Goal: Information Seeking & Learning: Learn about a topic

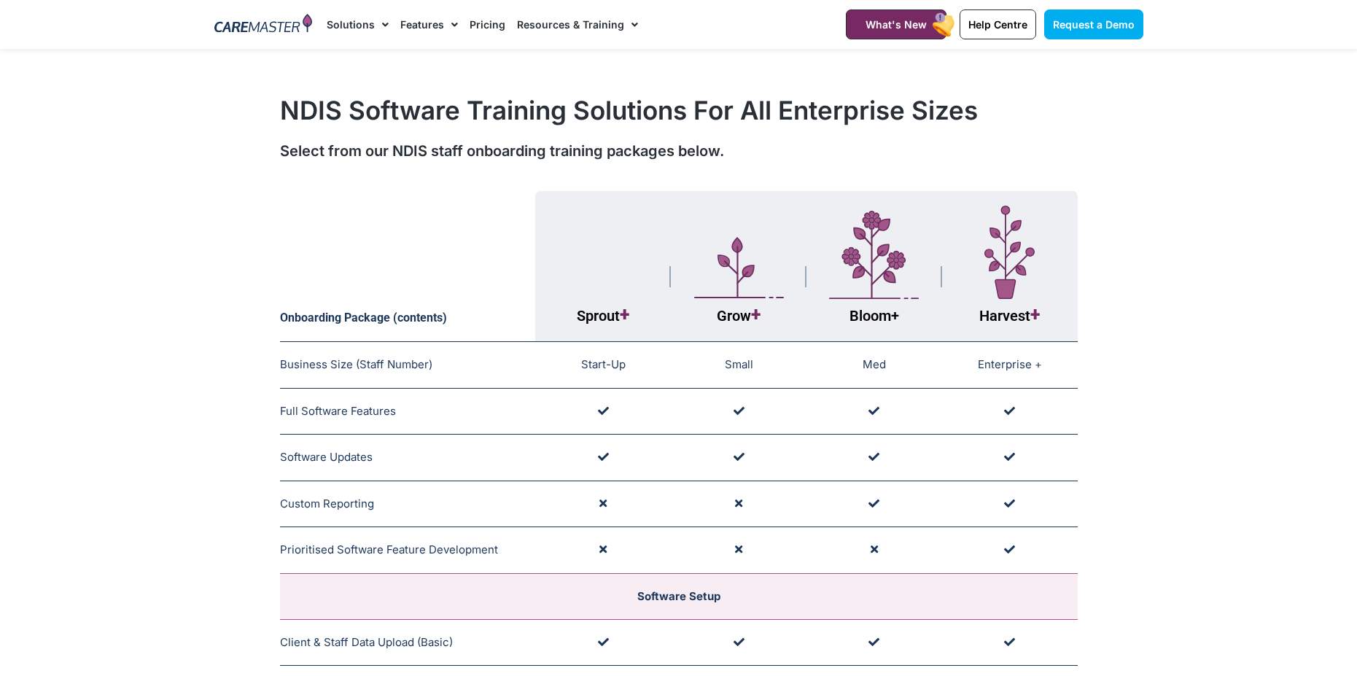
click at [475, 25] on link "Pricing" at bounding box center [488, 24] width 36 height 49
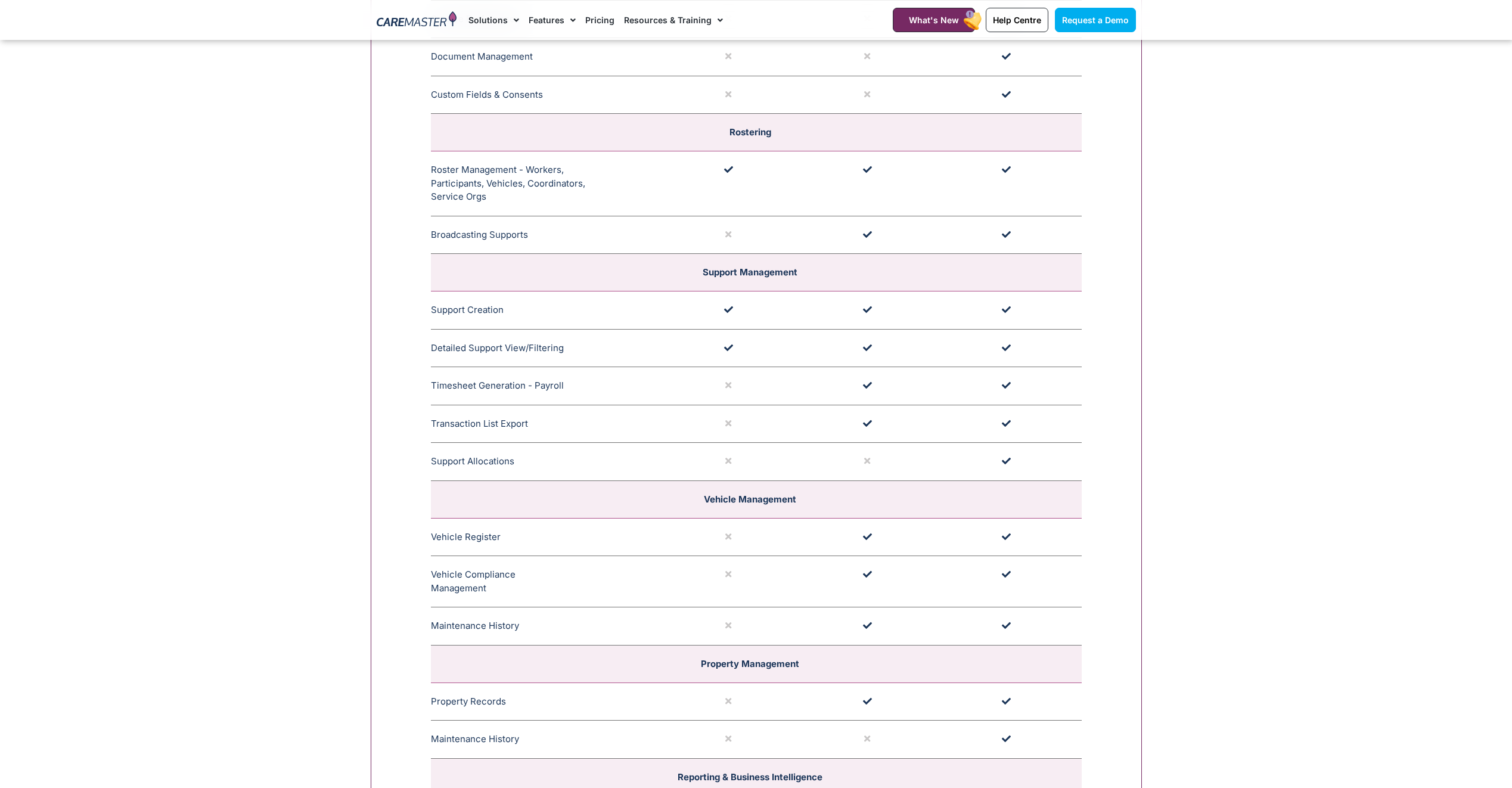
scroll to position [2719, 0]
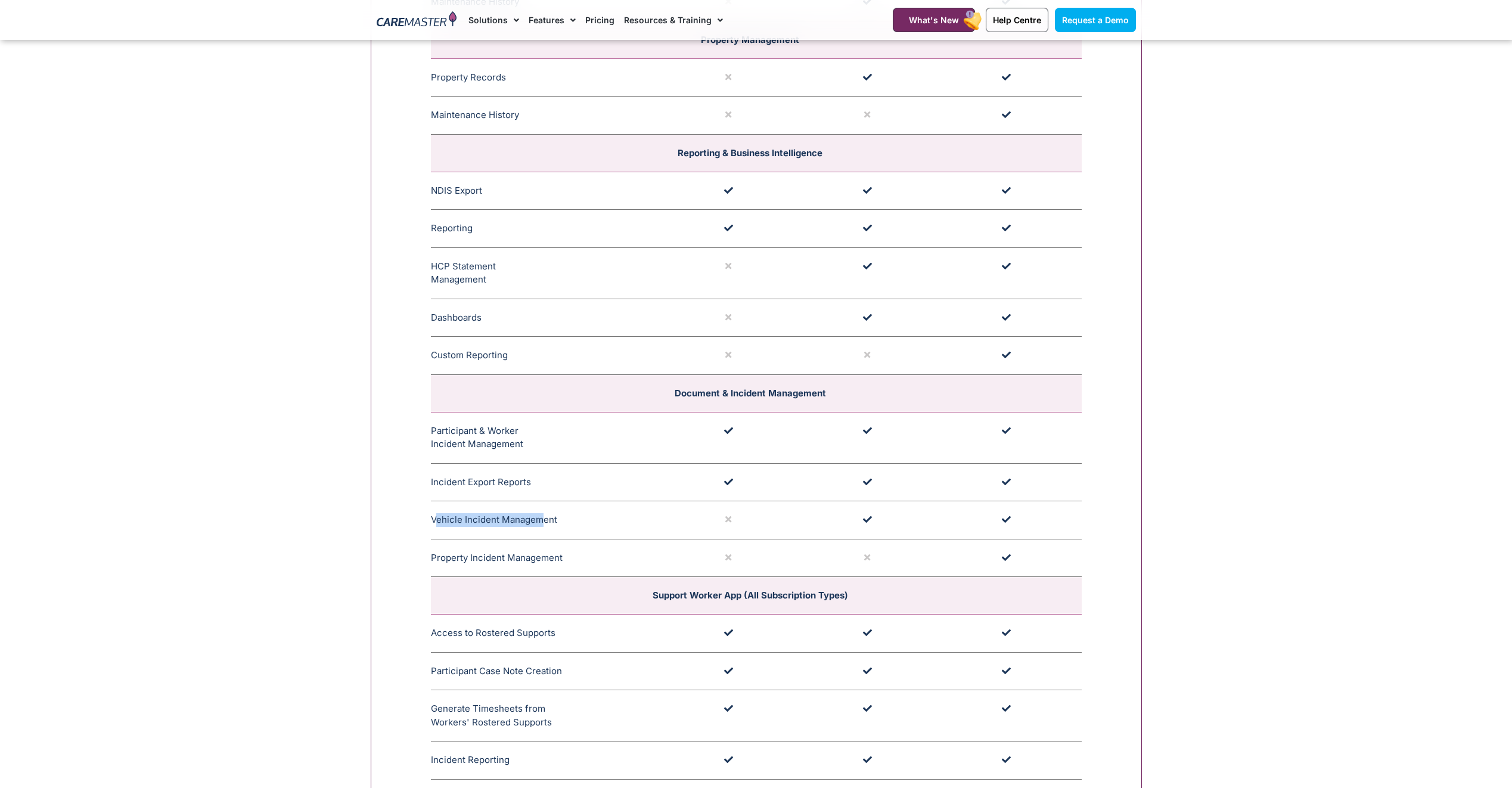
drag, startPoint x: 435, startPoint y: 518, endPoint x: 539, endPoint y: 525, distance: 104.2
click at [539, 525] on td "Vehicle Incident Management The NDIS Incident Vehicle Assignment in CareMaster …" at bounding box center [548, 520] width 235 height 38
drag, startPoint x: 539, startPoint y: 525, endPoint x: 573, endPoint y: 521, distance: 34.2
click at [573, 521] on td "Vehicle Incident Management The NDIS Incident Vehicle Assignment in CareMaster …" at bounding box center [548, 520] width 235 height 38
drag, startPoint x: 562, startPoint y: 522, endPoint x: 446, endPoint y: 537, distance: 117.0
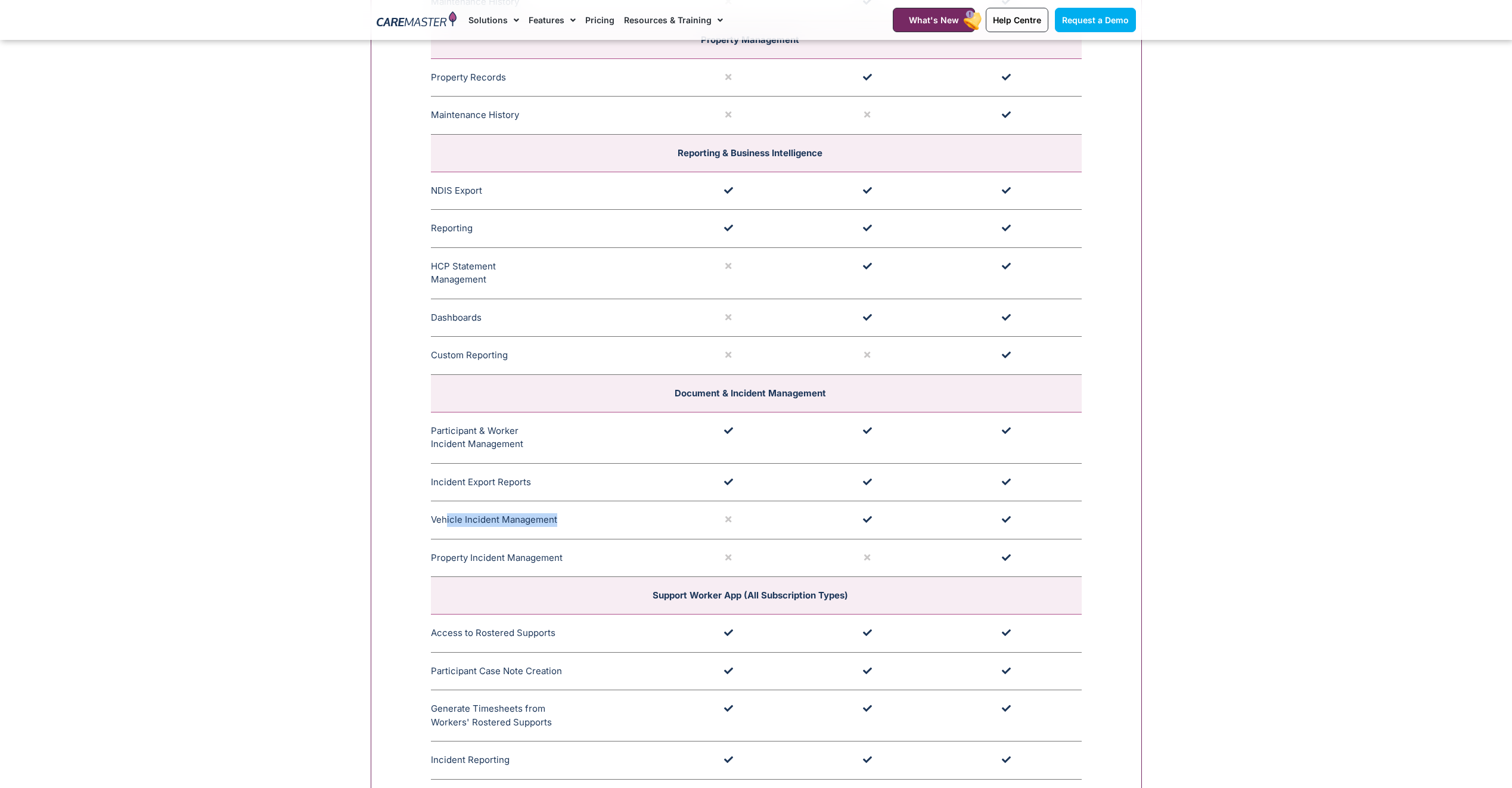
click at [446, 537] on td "Vehicle Incident Management The NDIS Incident Vehicle Assignment in CareMaster …" at bounding box center [548, 520] width 235 height 38
drag, startPoint x: 446, startPoint y: 537, endPoint x: 437, endPoint y: 571, distance: 35.2
click at [437, 571] on td "Property Incident Management In the process of generating an incident report in…" at bounding box center [548, 557] width 235 height 38
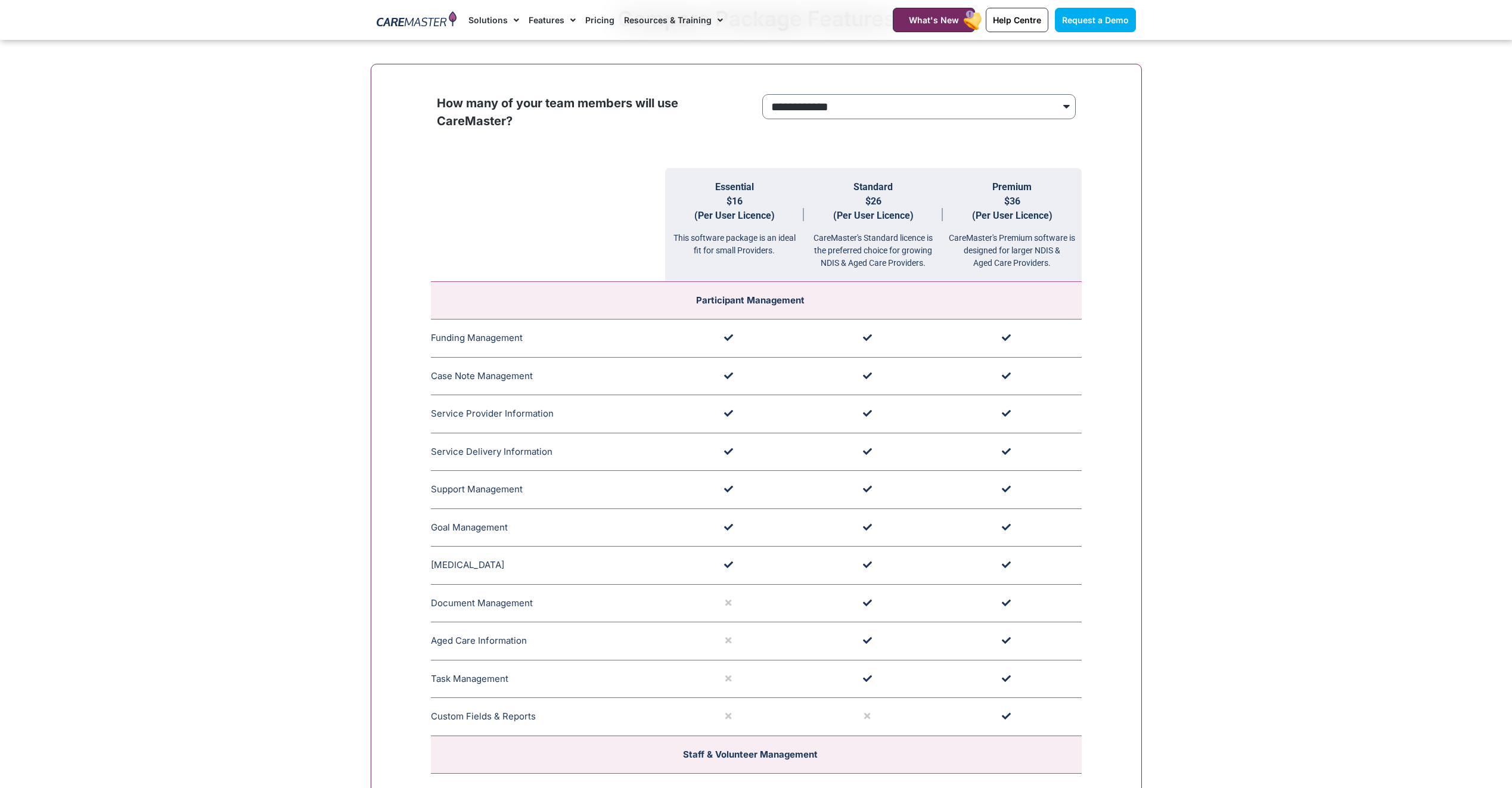
scroll to position [1080, 0]
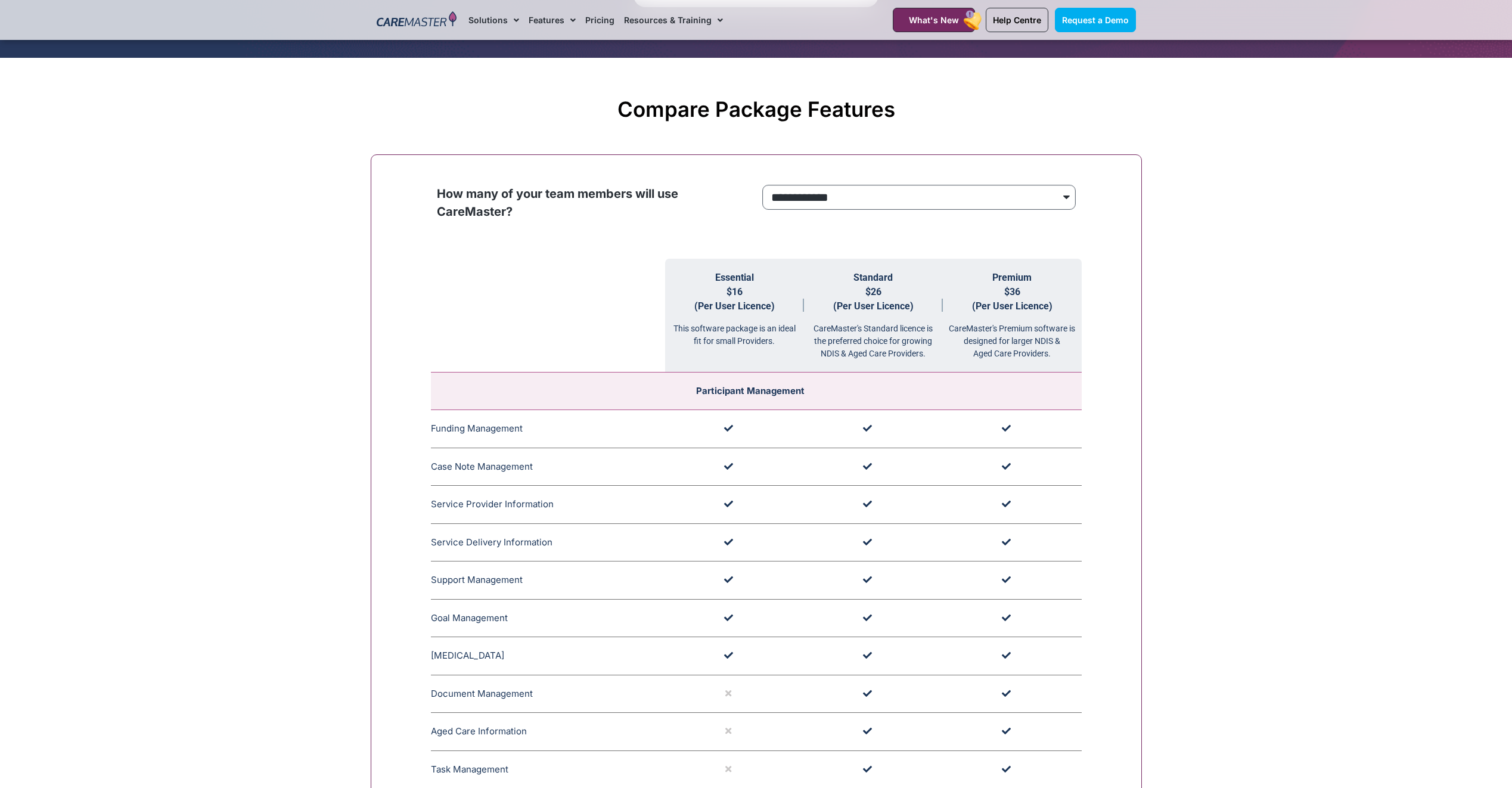
click at [883, 195] on select "**********" at bounding box center [919, 197] width 314 height 25
select select "***"
click at [763, 186] on select "**********" at bounding box center [919, 197] width 314 height 25
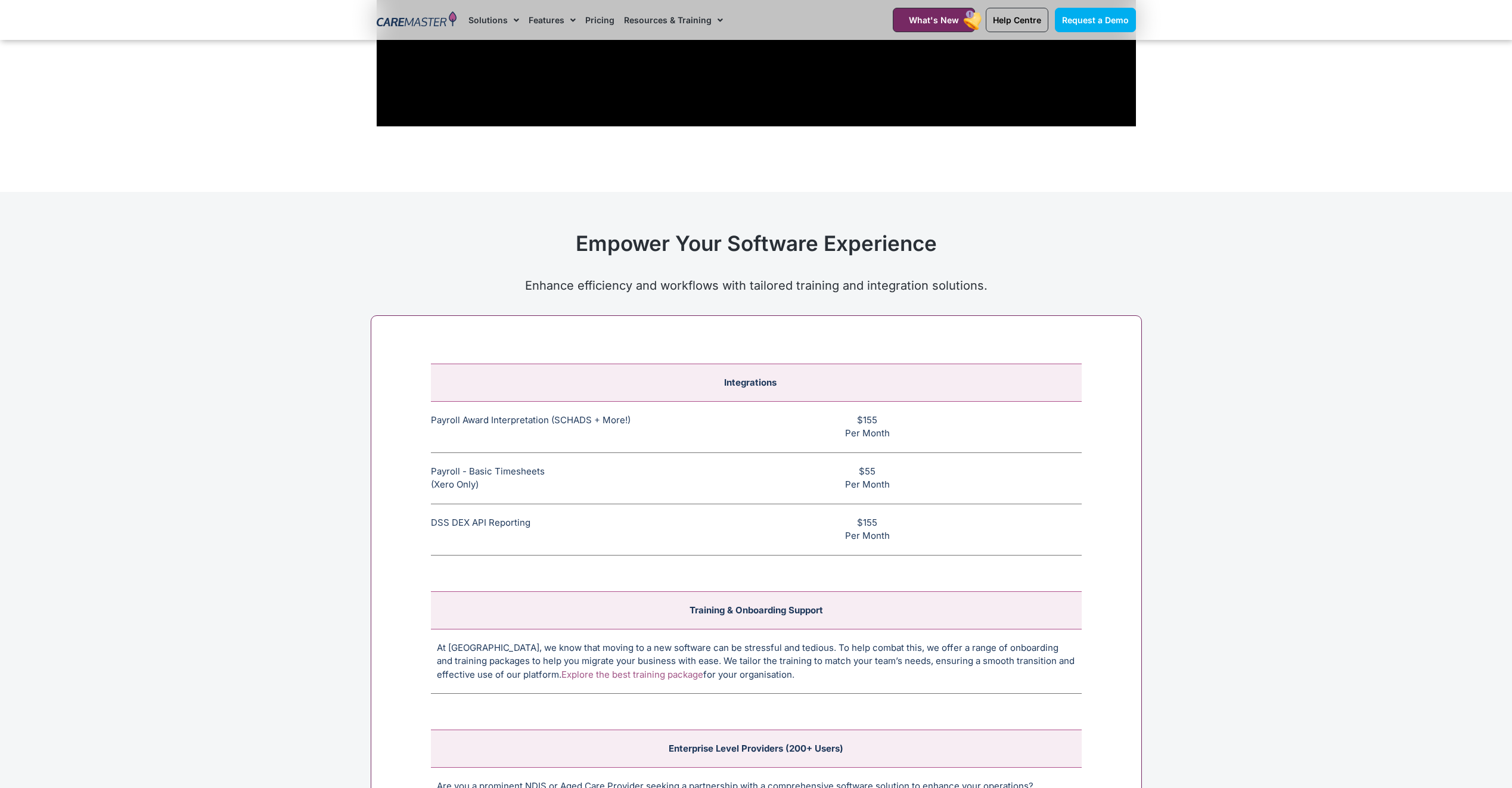
scroll to position [4359, 0]
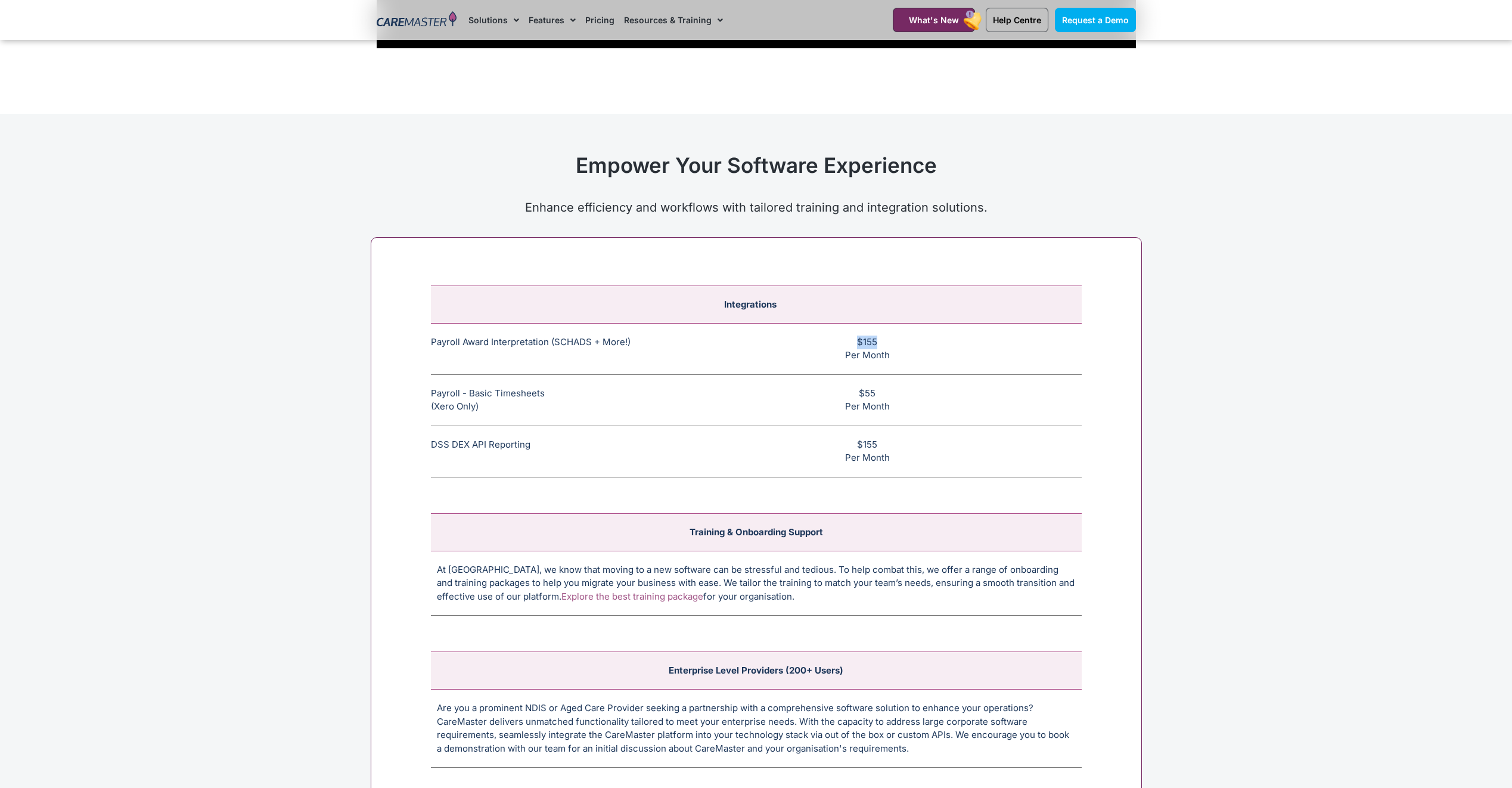
drag, startPoint x: 855, startPoint y: 340, endPoint x: 889, endPoint y: 347, distance: 34.7
click at [889, 347] on td "$155 Per Month" at bounding box center [874, 348] width 417 height 51
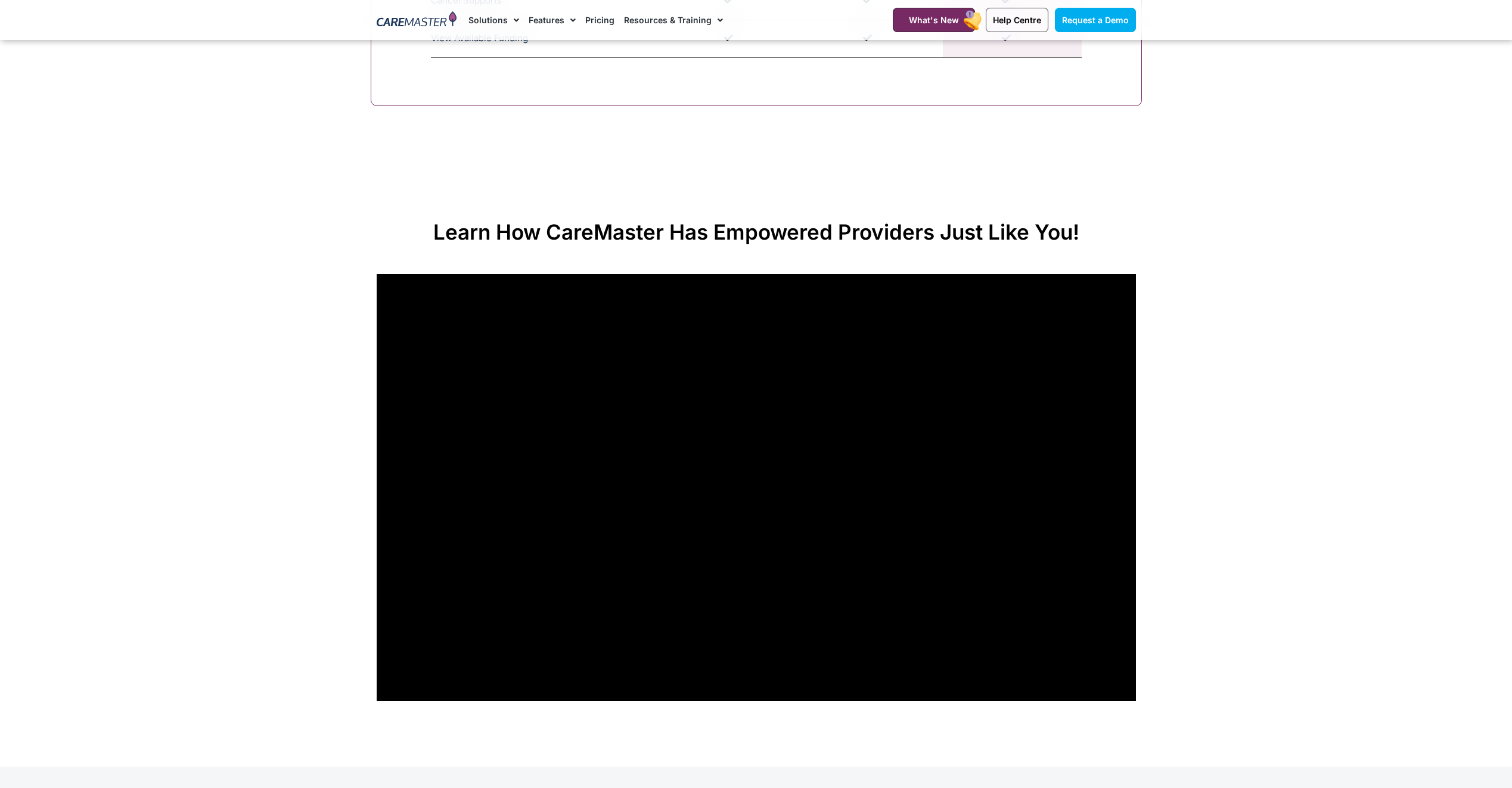
scroll to position [4249, 0]
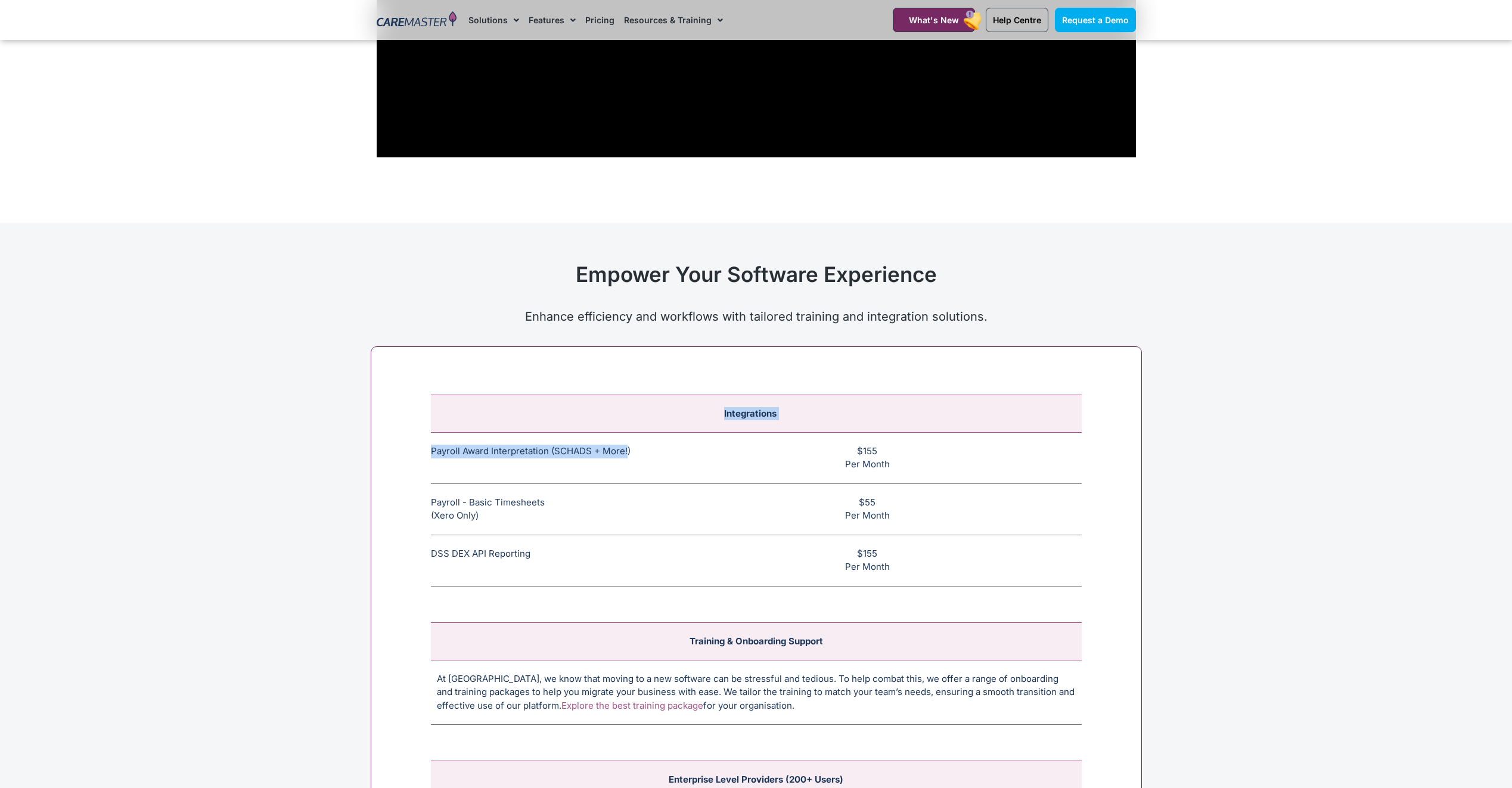
drag, startPoint x: 426, startPoint y: 454, endPoint x: 627, endPoint y: 454, distance: 201.0
click at [627, 454] on div "Integrations Payroll Award Interpretation (SCHADS + More!) The SCHADS Award int…" at bounding box center [757, 636] width 772 height 580
click at [758, 461] on td "$155 Per Month" at bounding box center [874, 458] width 417 height 51
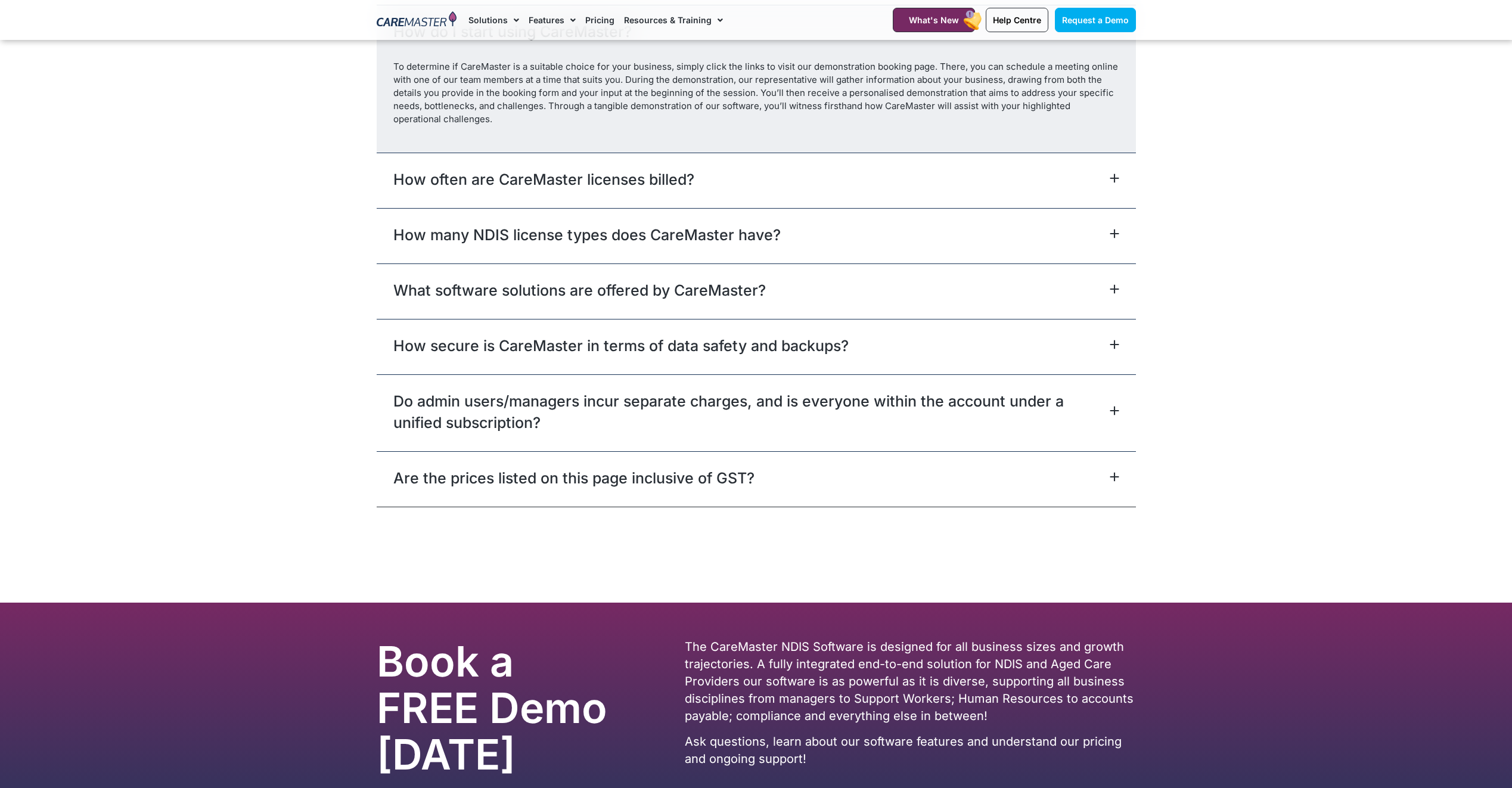
scroll to position [5342, 0]
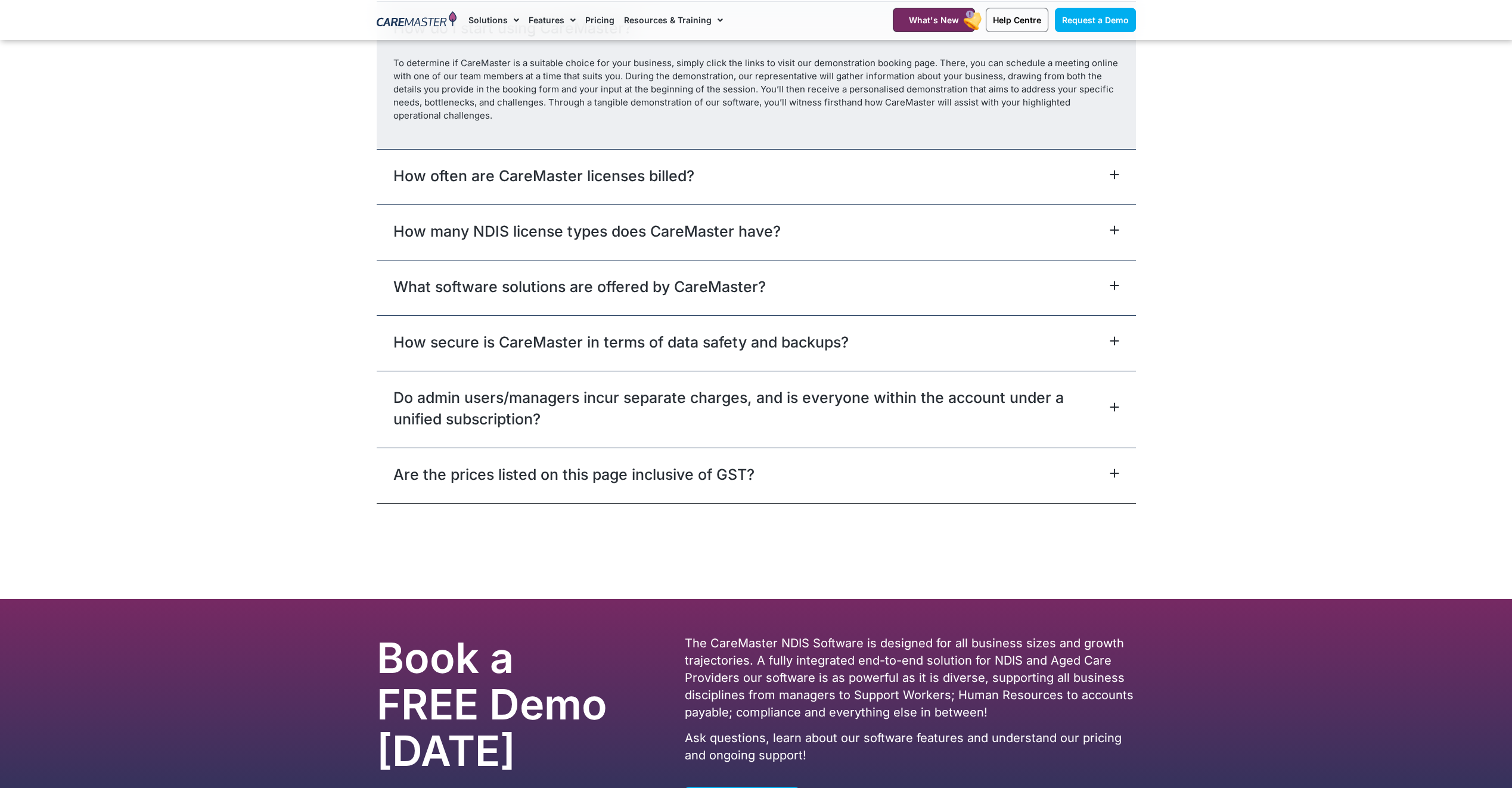
click at [808, 481] on div "Are the prices listed on this page inclusive of GST?" at bounding box center [756, 476] width 759 height 56
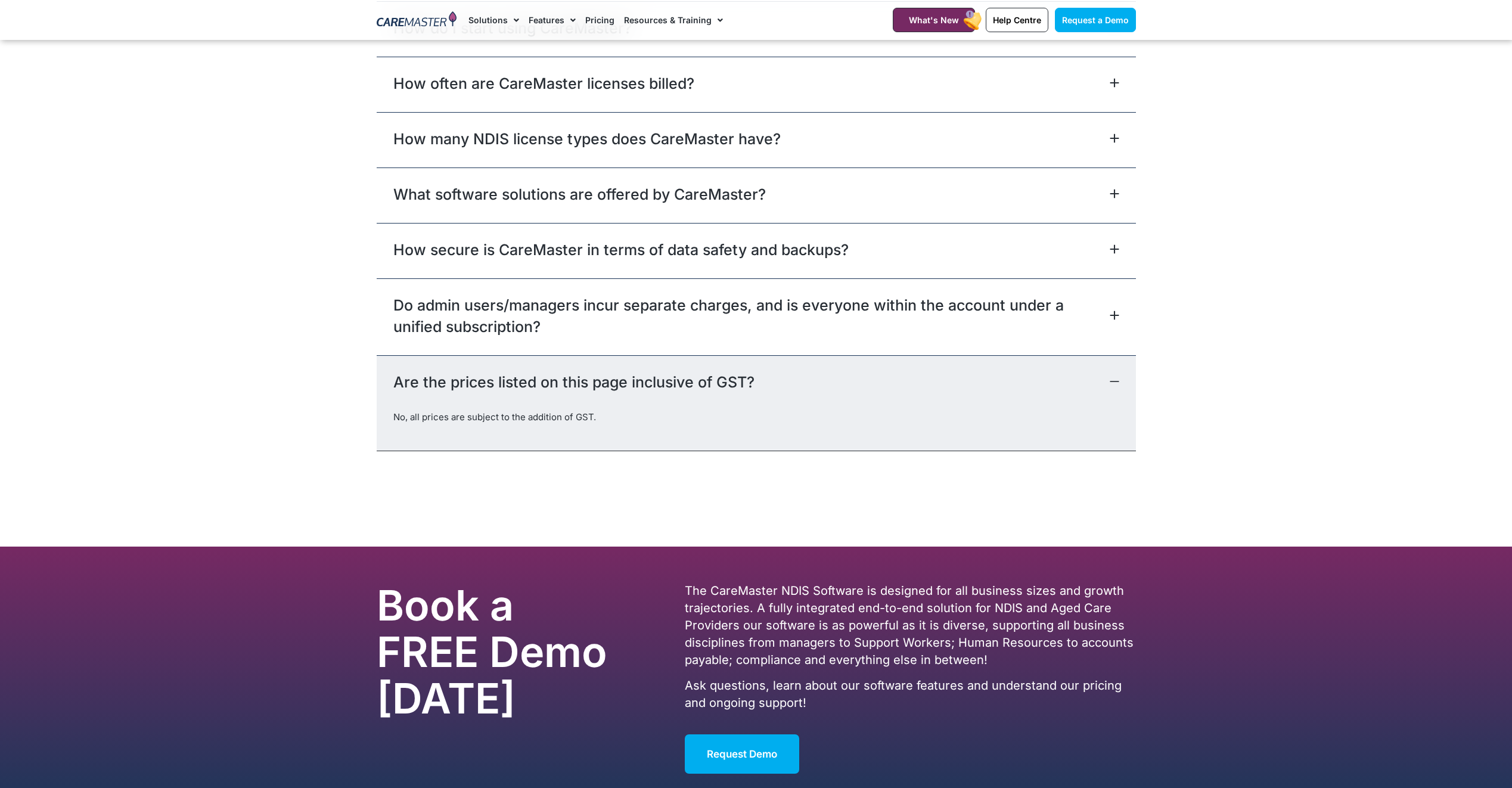
click at [929, 320] on link "Do admin users/managers incur separate charges, and is everyone within the acco…" at bounding box center [749, 316] width 714 height 43
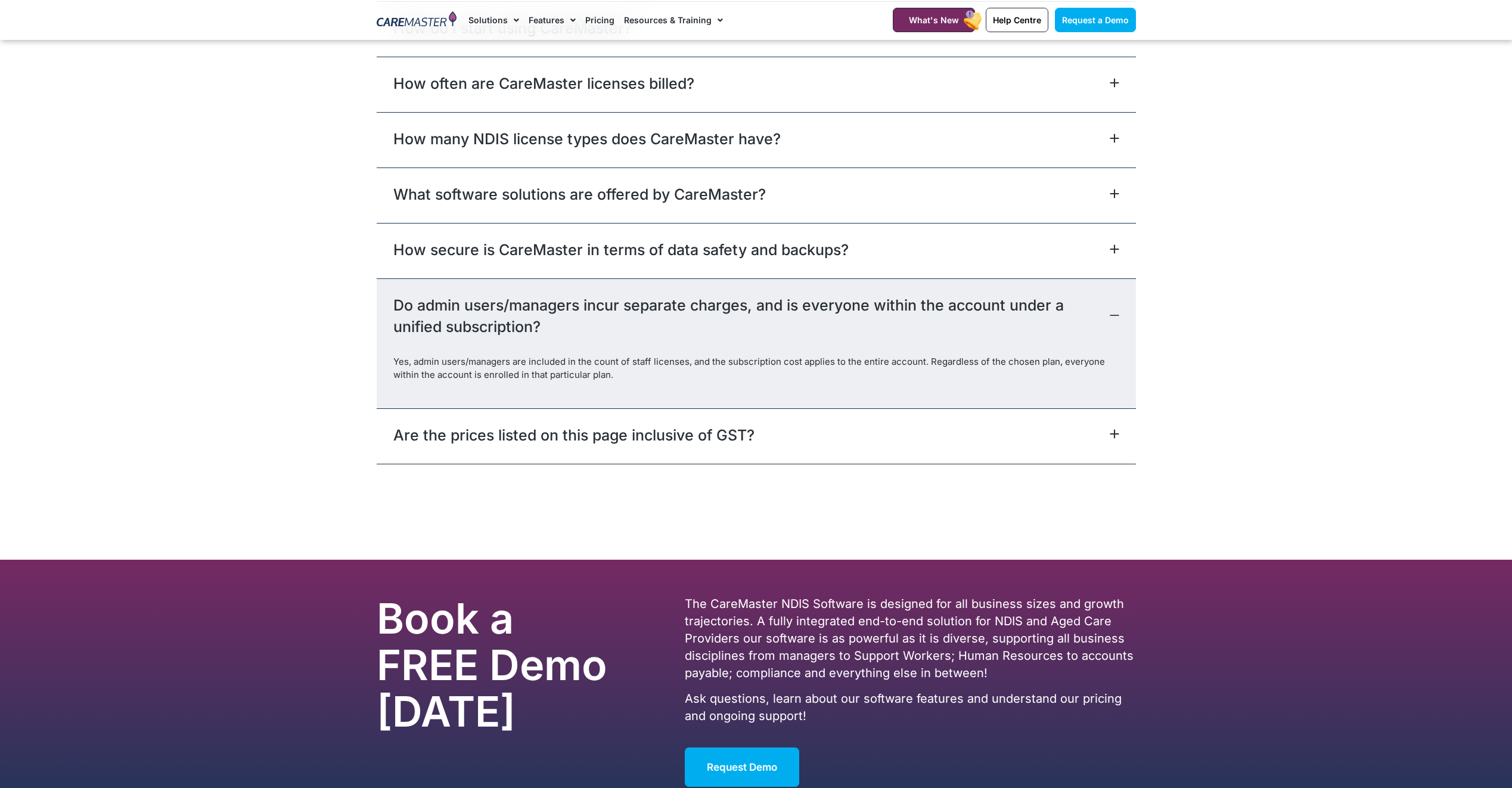
click at [794, 259] on link "How secure is CareMaster in terms of data safety and backups?" at bounding box center [620, 249] width 455 height 21
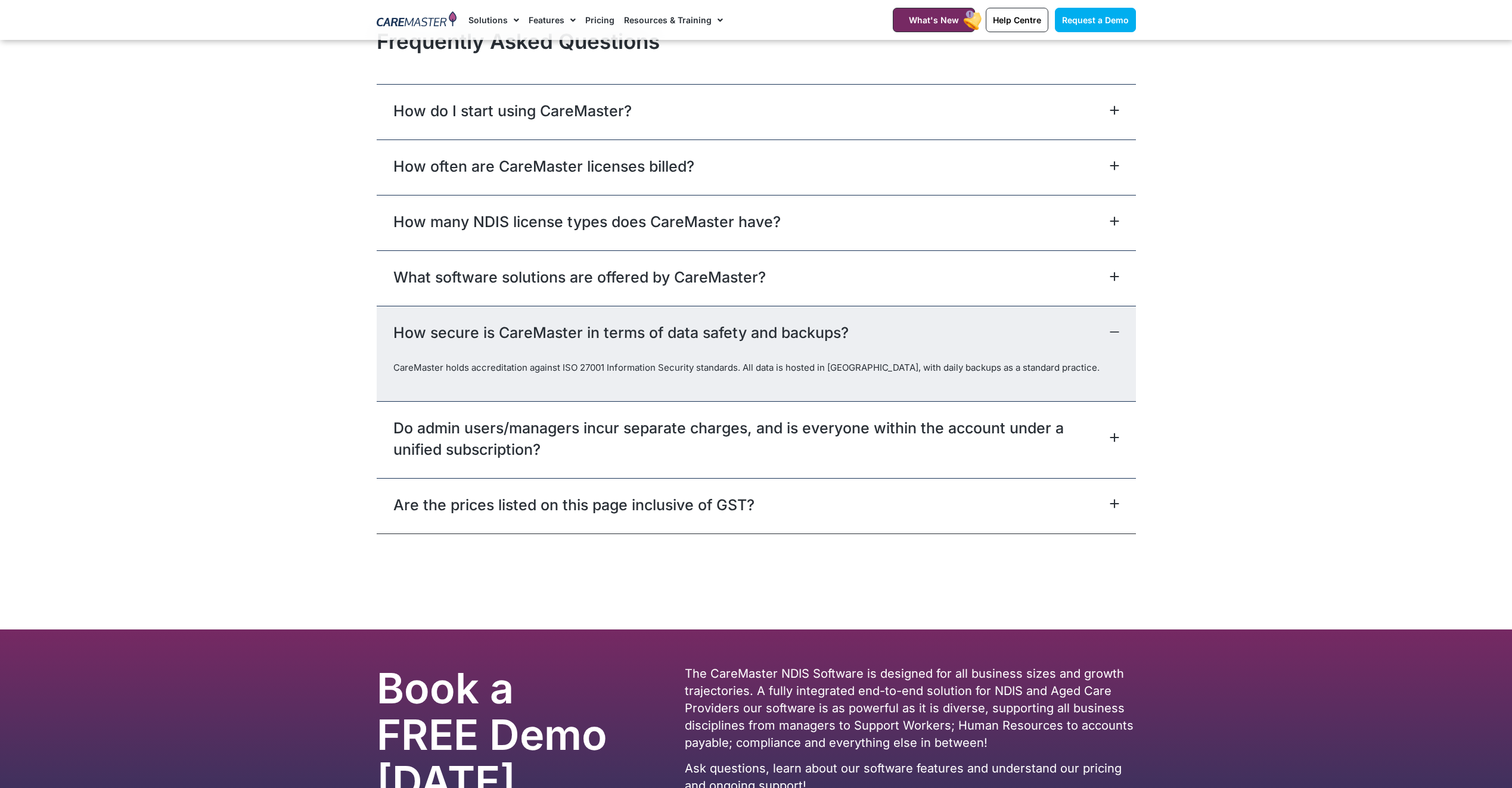
scroll to position [5232, 0]
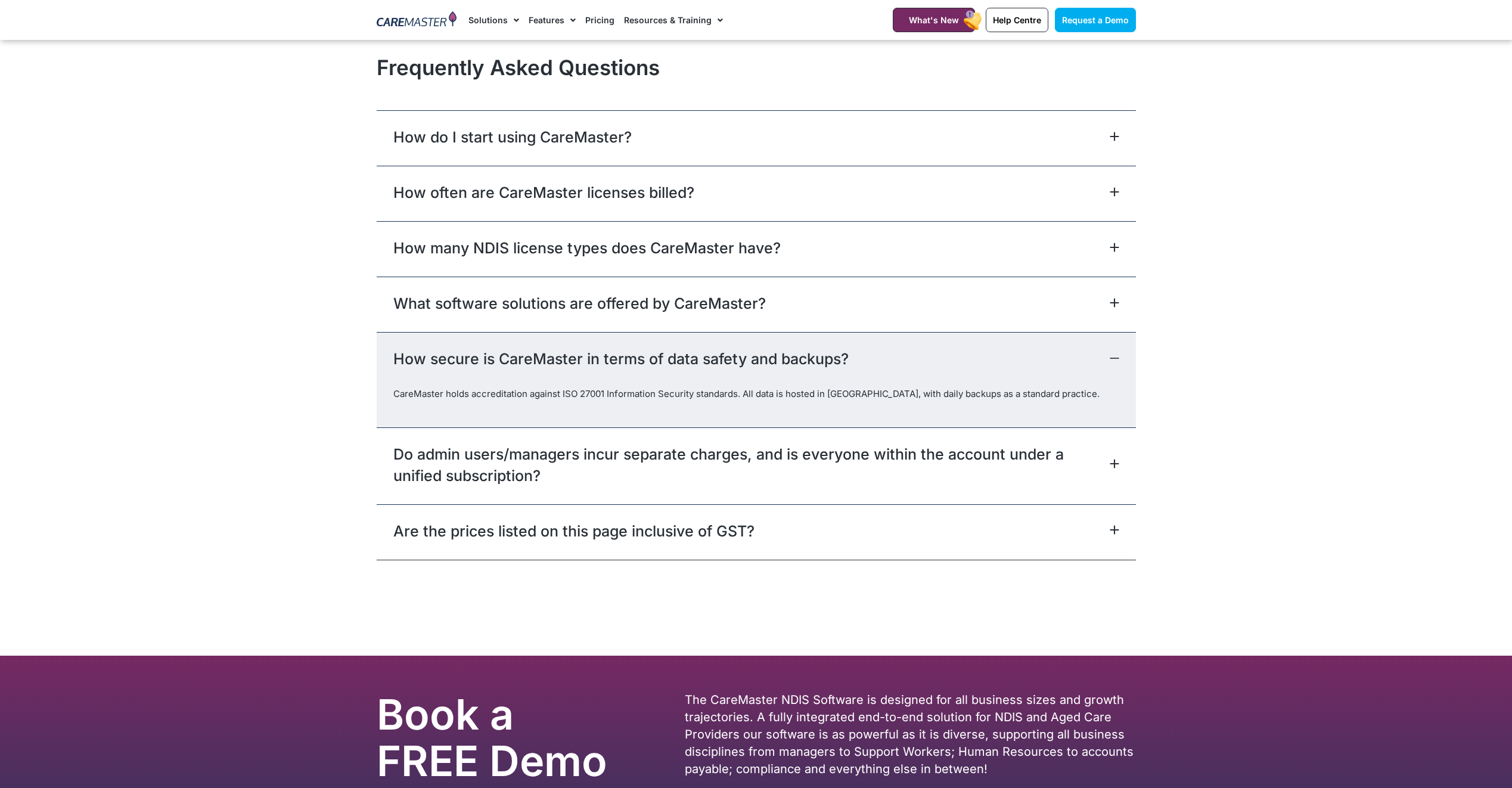
click at [875, 302] on div "What software solutions are offered by CareMaster?" at bounding box center [756, 304] width 759 height 56
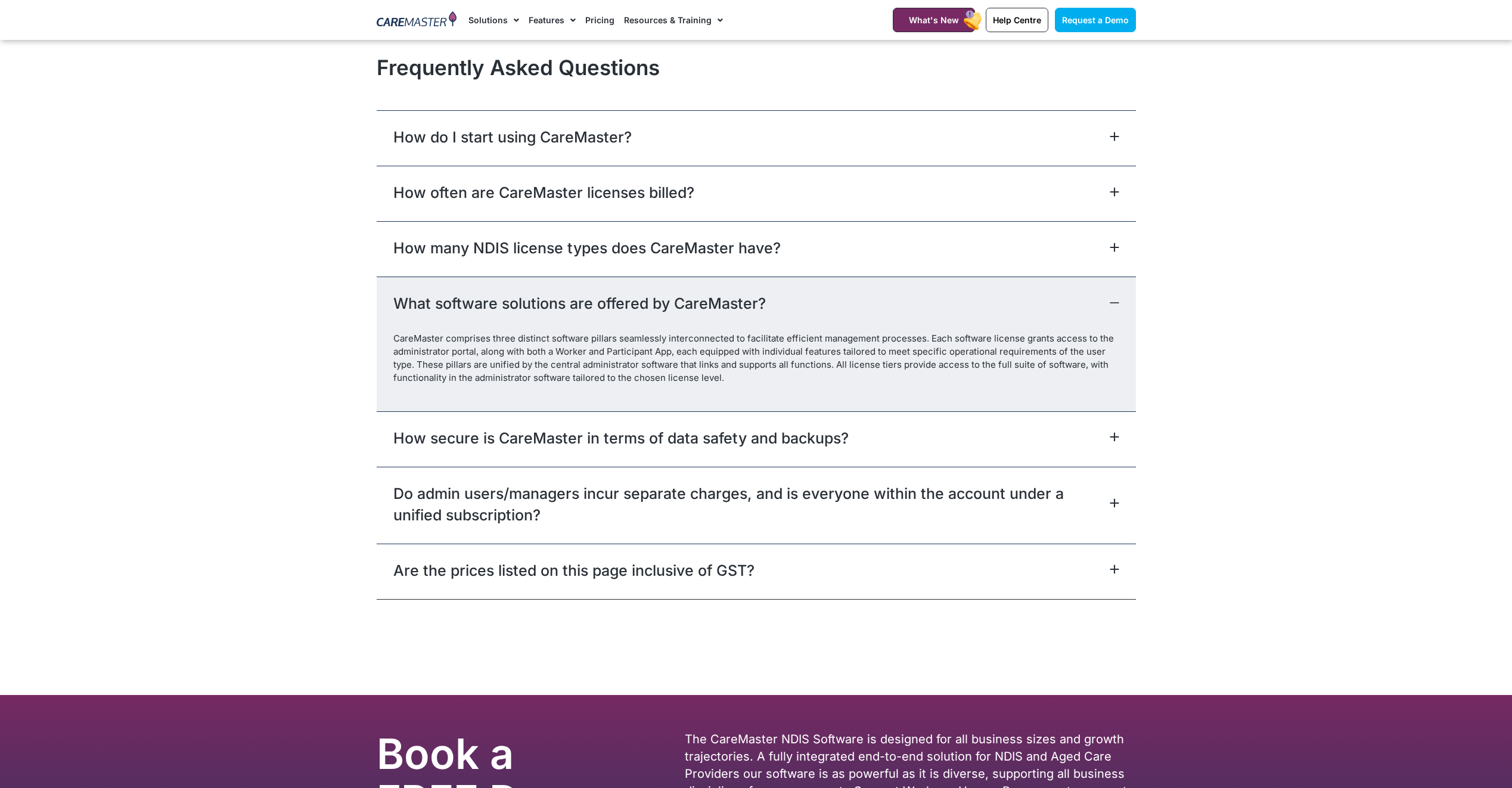
click at [695, 256] on link "How many NDIS license types does CareMaster have?" at bounding box center [587, 248] width 387 height 21
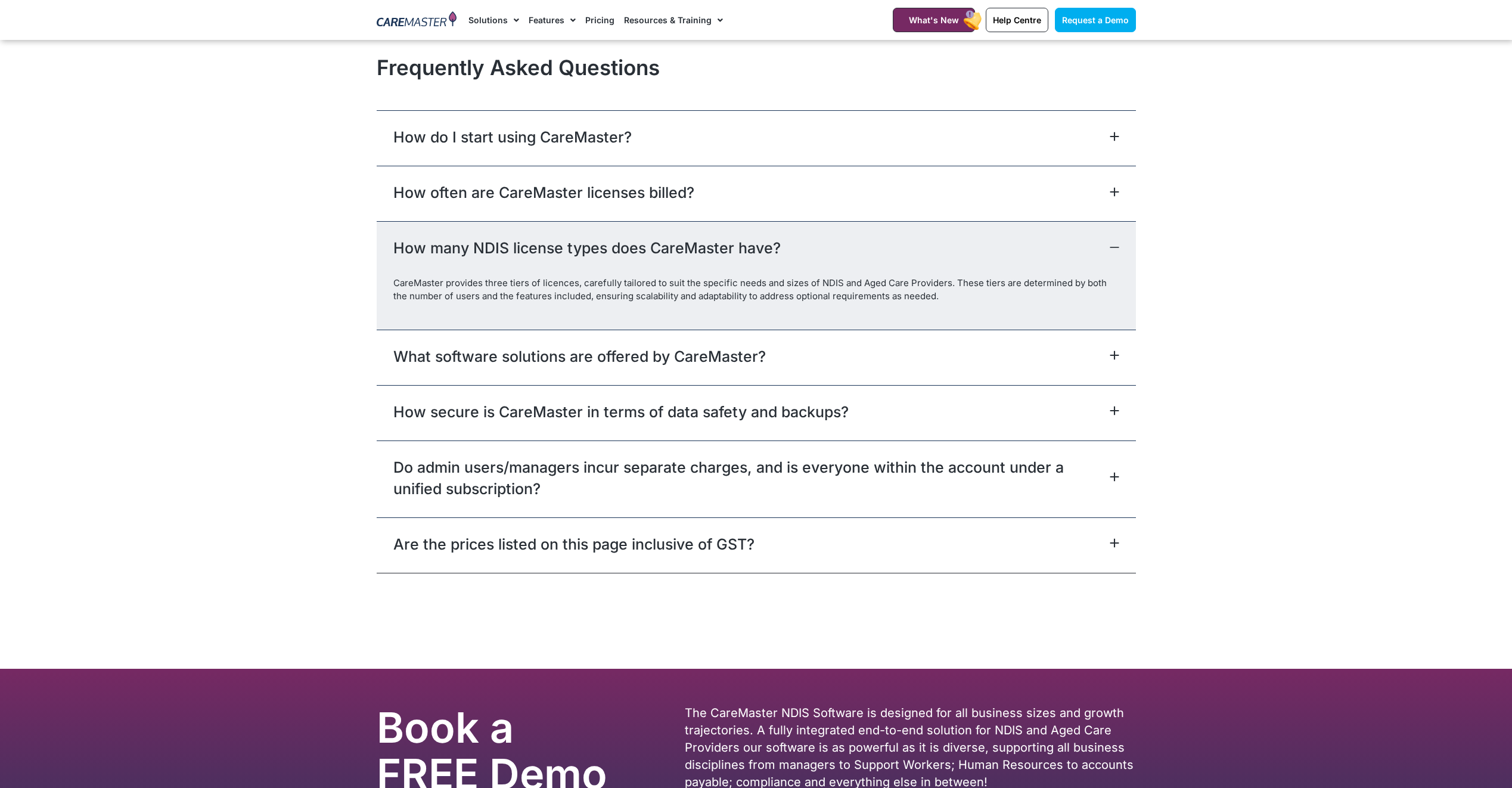
click at [742, 197] on div "How often are CareMaster licenses billed?" at bounding box center [756, 194] width 759 height 56
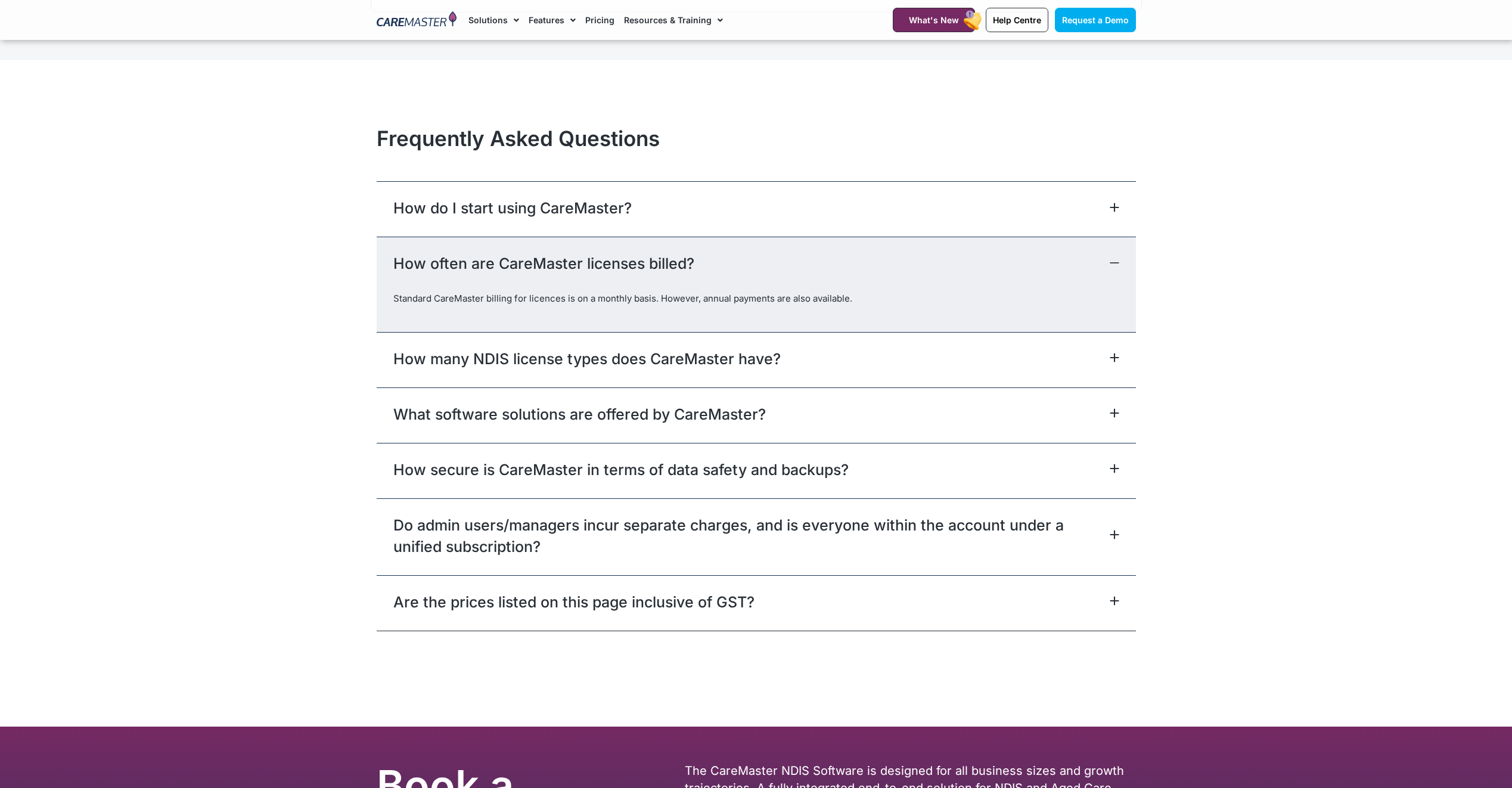
scroll to position [5133, 0]
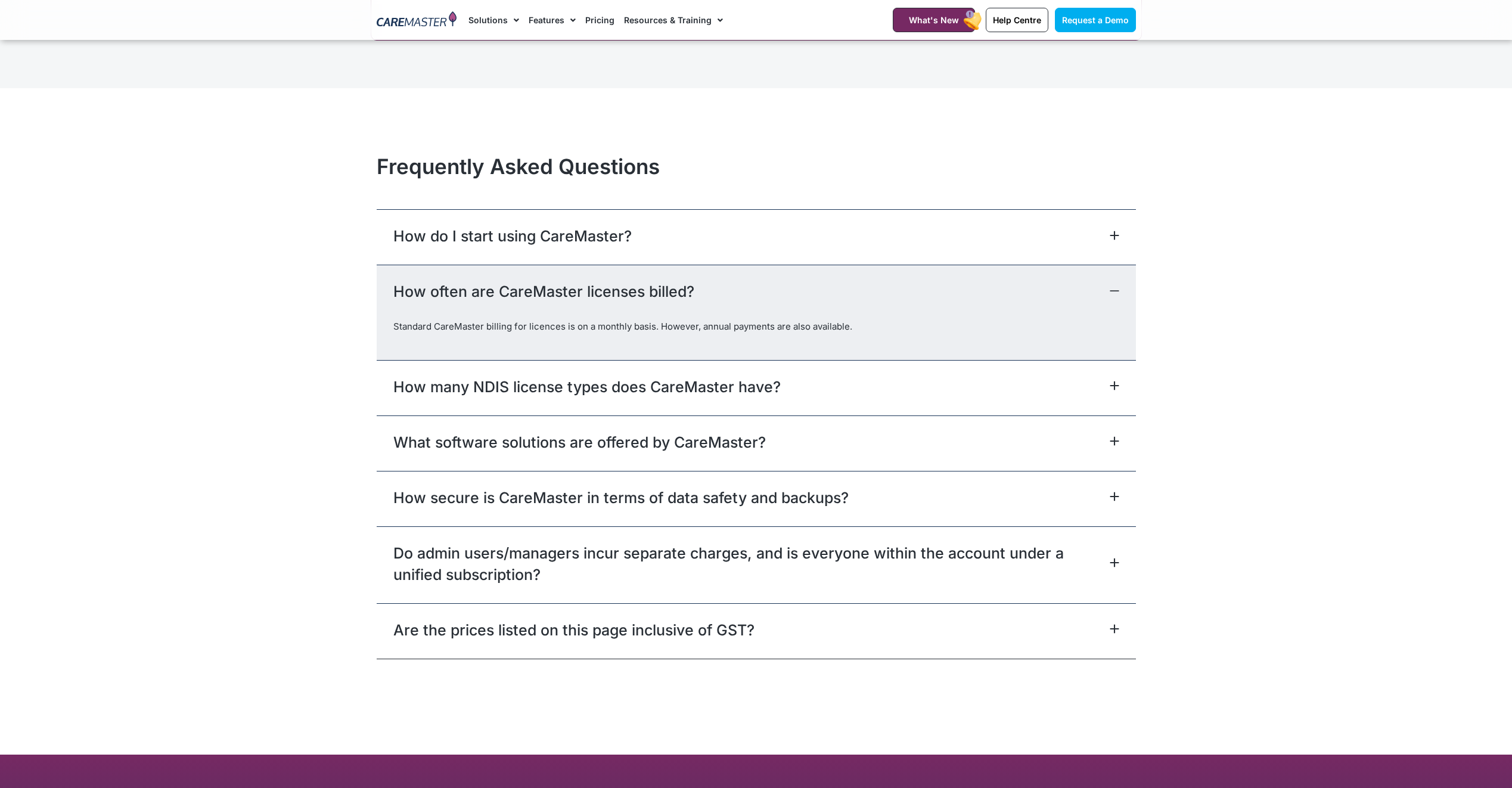
click at [620, 244] on link "How do I start using CareMaster?" at bounding box center [512, 236] width 239 height 21
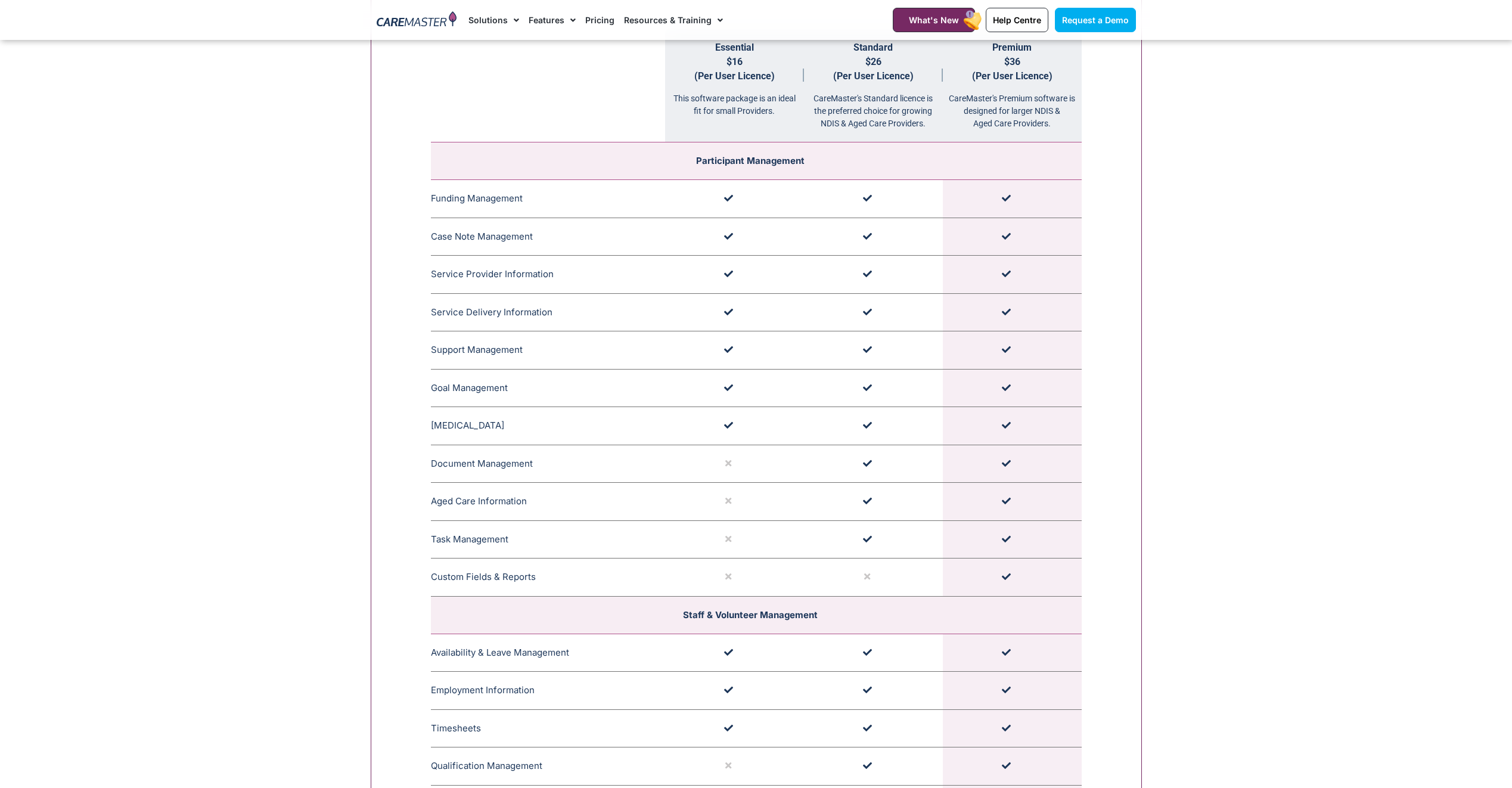
scroll to position [1418, 0]
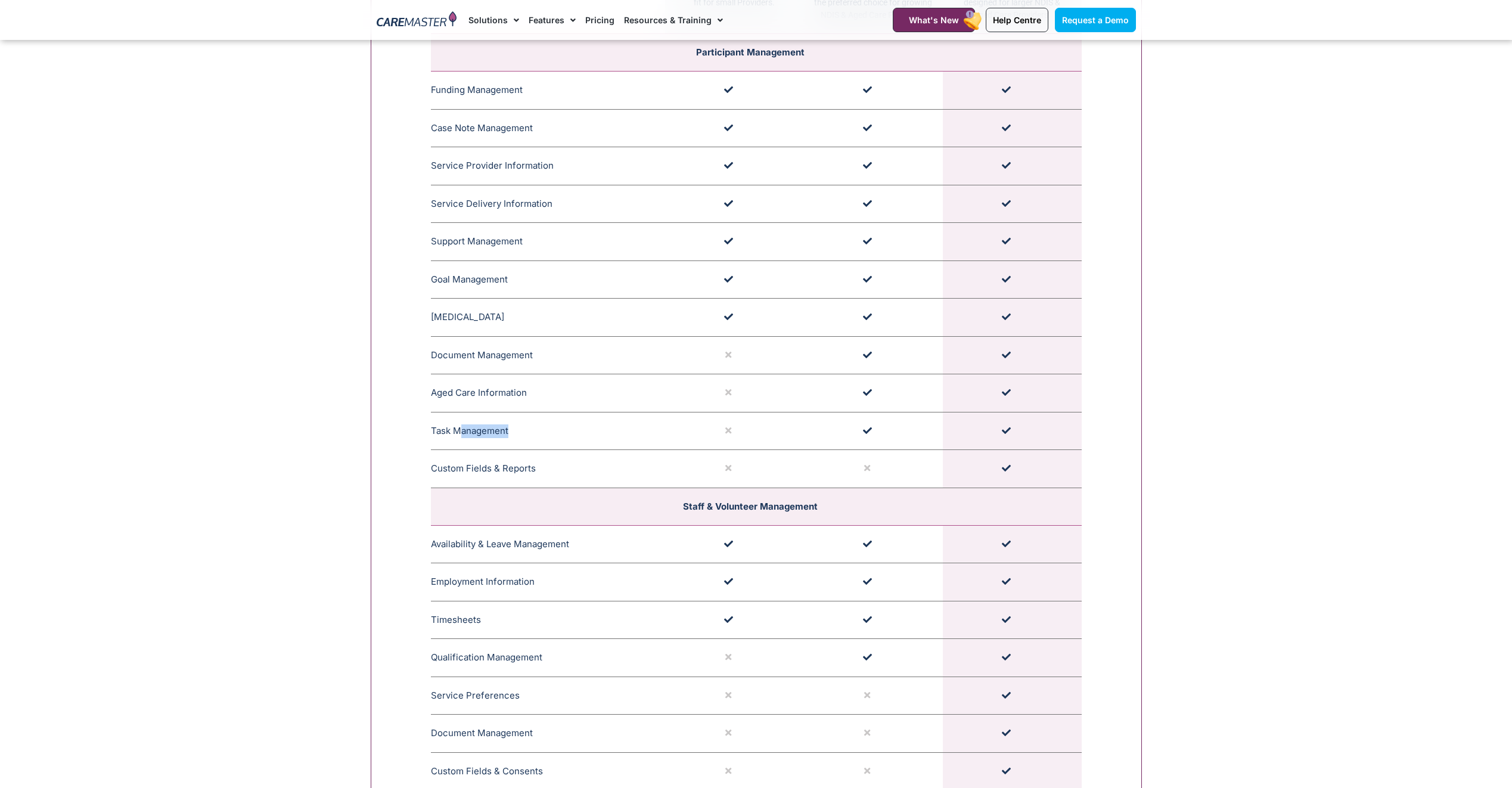
drag, startPoint x: 459, startPoint y: 428, endPoint x: 564, endPoint y: 427, distance: 105.0
click at [564, 427] on td "Task Management CareMaster's Task Management feature facilitates generic or per…" at bounding box center [548, 431] width 235 height 38
